Goal: Task Accomplishment & Management: Complete application form

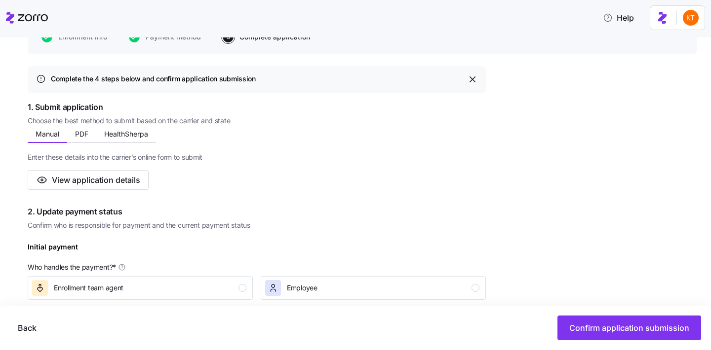
scroll to position [251, 0]
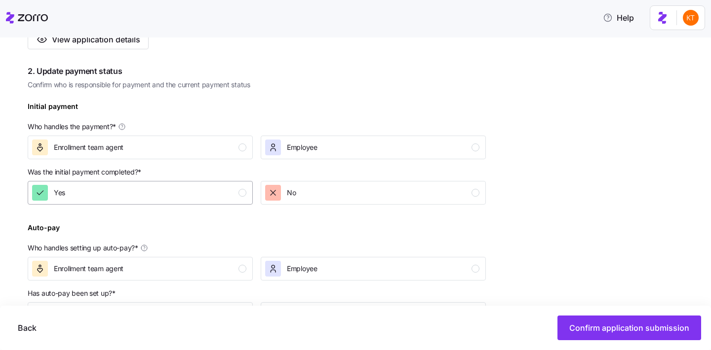
click at [220, 188] on div "Yes" at bounding box center [139, 193] width 214 height 16
click at [228, 147] on div "Enrollment team agent" at bounding box center [139, 148] width 214 height 16
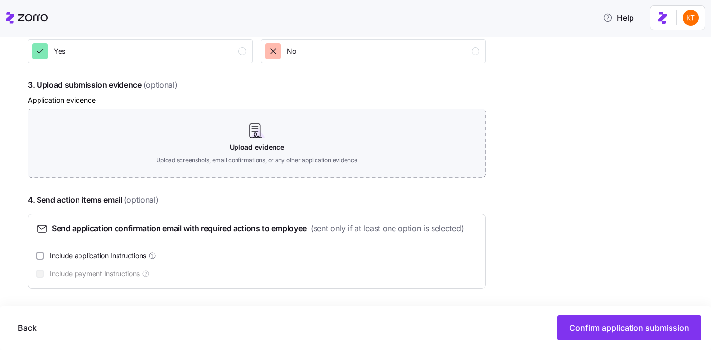
scroll to position [352, 0]
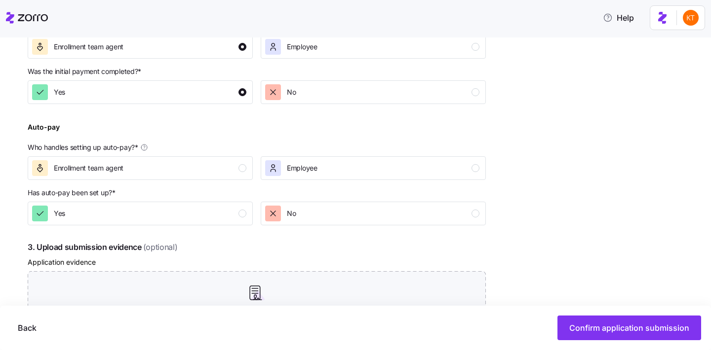
click at [243, 180] on div "Auto-pay Who handles setting up auto-pay? * Enrollment team agent Employee" at bounding box center [257, 150] width 466 height 67
drag, startPoint x: 242, startPoint y: 175, endPoint x: 243, endPoint y: 199, distance: 23.7
click at [242, 175] on div "Enrollment team agent" at bounding box center [139, 168] width 214 height 16
click at [243, 200] on p "Has auto-pay been set up? *" at bounding box center [257, 195] width 458 height 14
click at [243, 214] on div "button" at bounding box center [242, 214] width 8 height 8
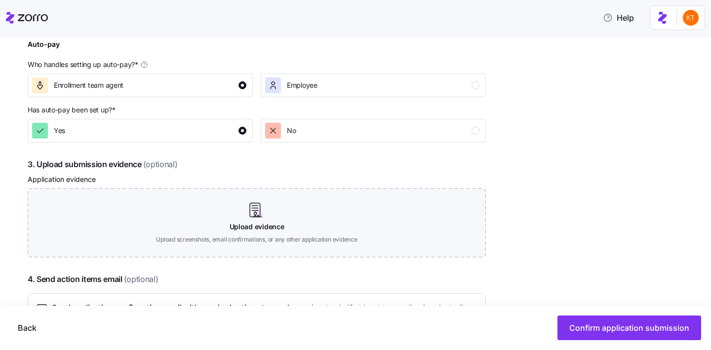
scroll to position [474, 0]
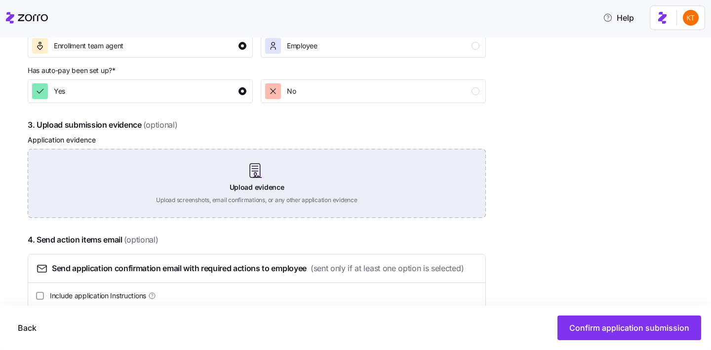
click at [248, 187] on div "Upload evidence Upload screenshots, email confirmations, or any other applicati…" at bounding box center [257, 183] width 458 height 69
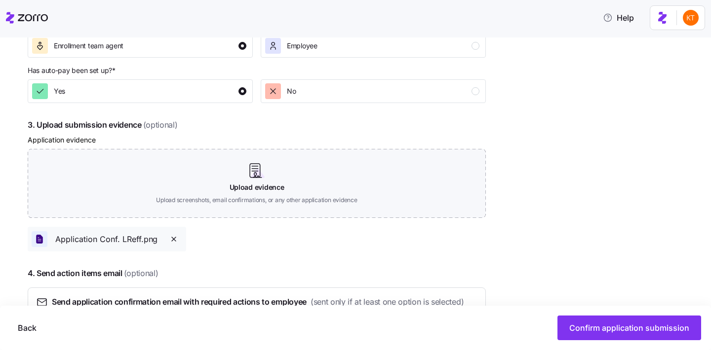
click at [595, 334] on button "Confirm application submission" at bounding box center [629, 328] width 144 height 25
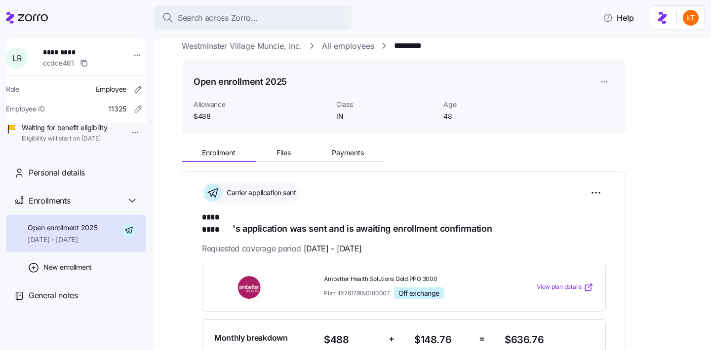
scroll to position [28, 0]
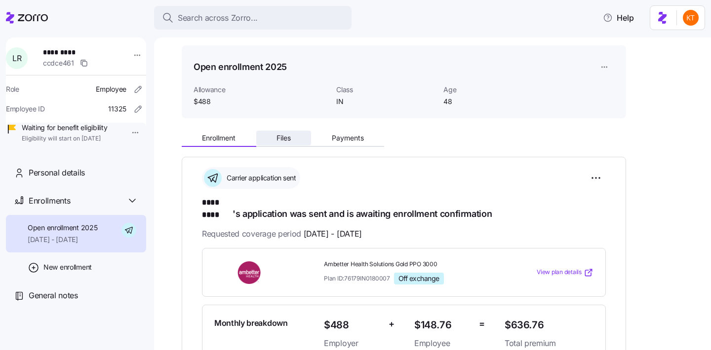
click at [290, 143] on button "Files" at bounding box center [283, 138] width 55 height 15
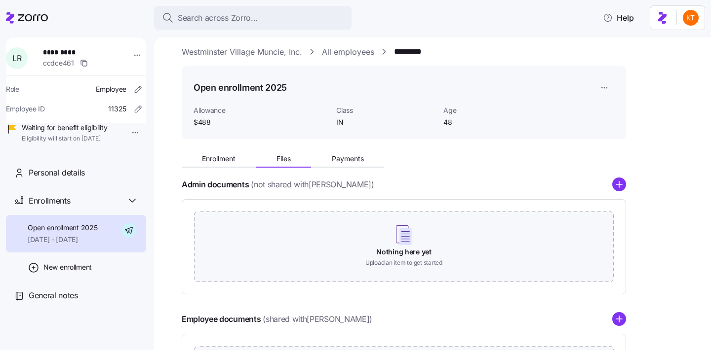
scroll to position [23, 0]
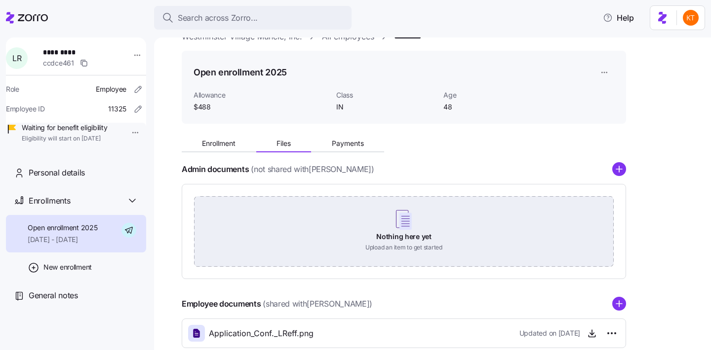
click at [412, 214] on div "Nothing here yet Upload an item to get started" at bounding box center [403, 230] width 419 height 69
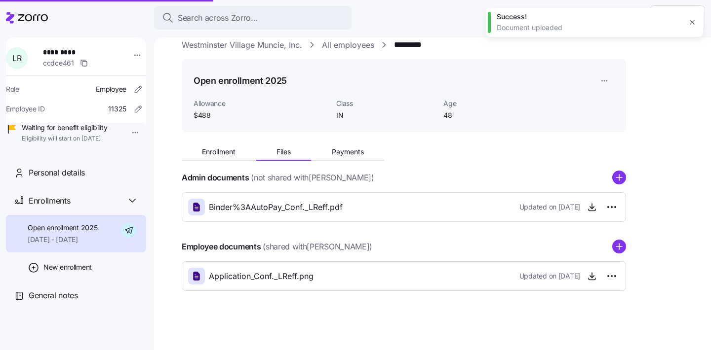
scroll to position [14, 0]
click at [624, 168] on div "Enrollment Files Payments Admin documents (not shared with [PERSON_NAME] ) Bind…" at bounding box center [439, 215] width 515 height 151
click at [624, 174] on circle "add icon" at bounding box center [618, 178] width 13 height 13
